Goal: Information Seeking & Learning: Learn about a topic

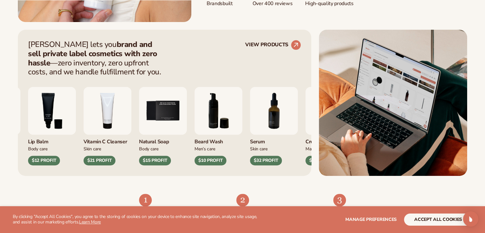
scroll to position [236, 0]
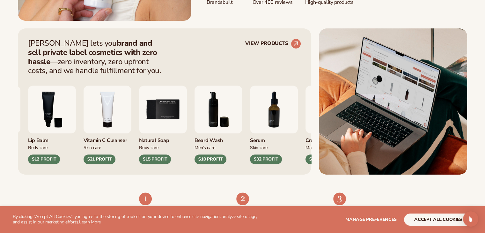
click at [117, 107] on img "4 / 9" at bounding box center [107, 109] width 48 height 48
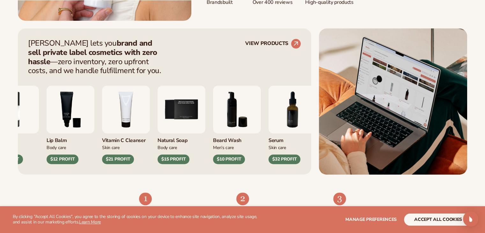
click at [120, 129] on img "4 / 9" at bounding box center [126, 109] width 48 height 48
click at [432, 217] on button "accept all cookies" at bounding box center [438, 219] width 68 height 12
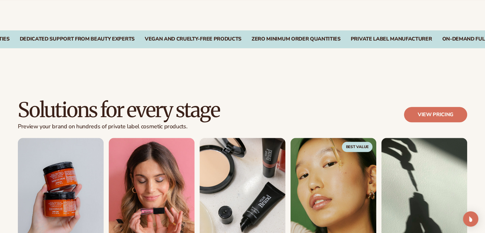
scroll to position [507, 0]
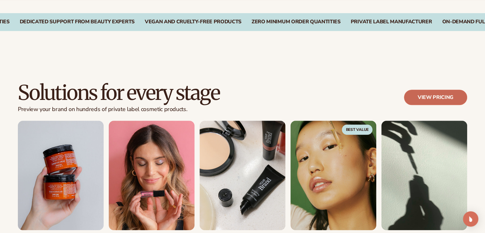
click at [445, 99] on link "View pricing" at bounding box center [435, 97] width 63 height 15
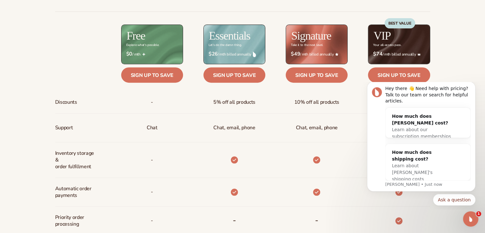
scroll to position [269, 0]
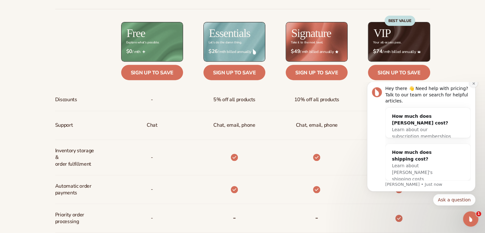
click at [473, 85] on icon "Dismiss notification" at bounding box center [474, 84] width 4 height 4
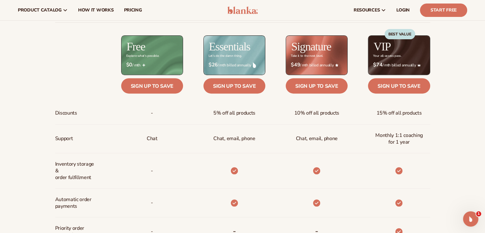
scroll to position [255, 0]
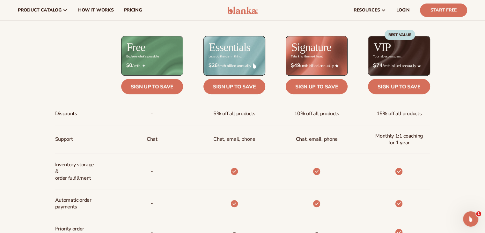
click at [254, 65] on img at bounding box center [254, 66] width 3 height 6
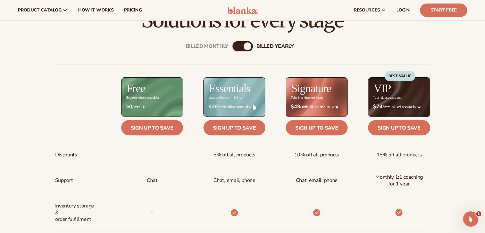
scroll to position [213, 0]
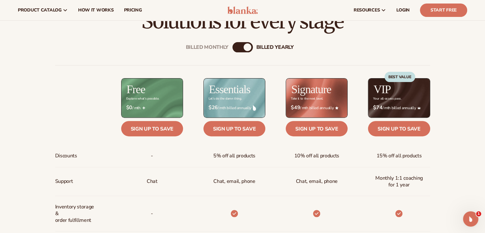
click at [249, 47] on div "billed Yearly" at bounding box center [247, 47] width 8 height 8
drag, startPoint x: 249, startPoint y: 47, endPoint x: 230, endPoint y: 52, distance: 19.4
click at [245, 45] on div "billed Yearly" at bounding box center [247, 47] width 8 height 8
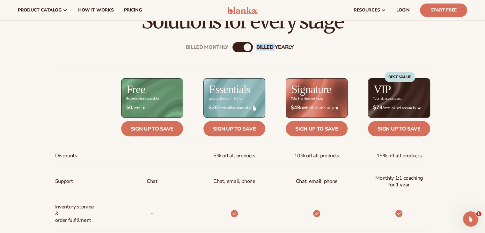
click at [245, 45] on div "billed Yearly" at bounding box center [247, 47] width 8 height 8
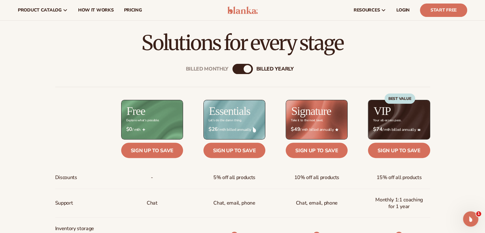
scroll to position [191, 0]
